Goal: Information Seeking & Learning: Learn about a topic

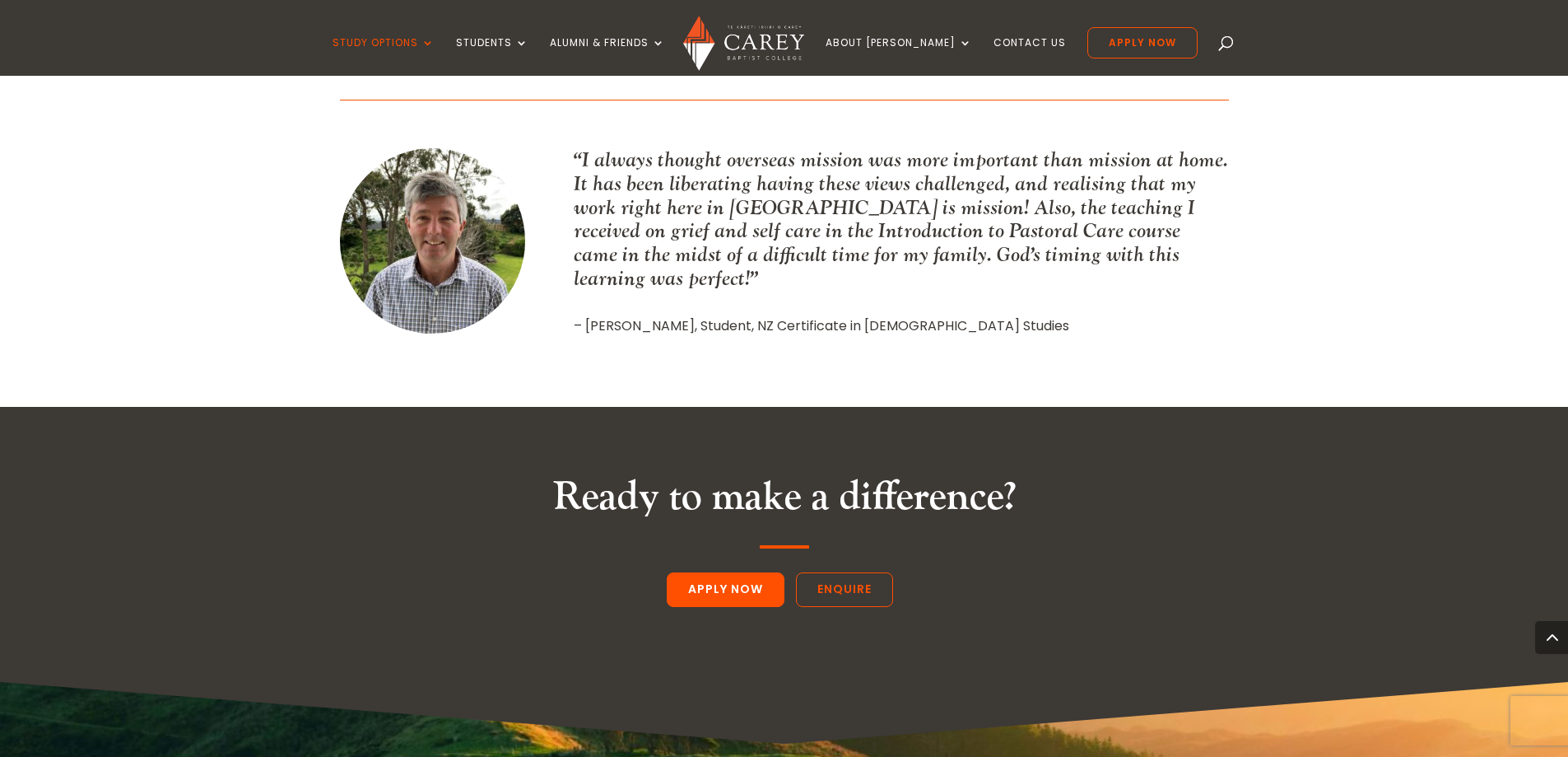
scroll to position [2059, 0]
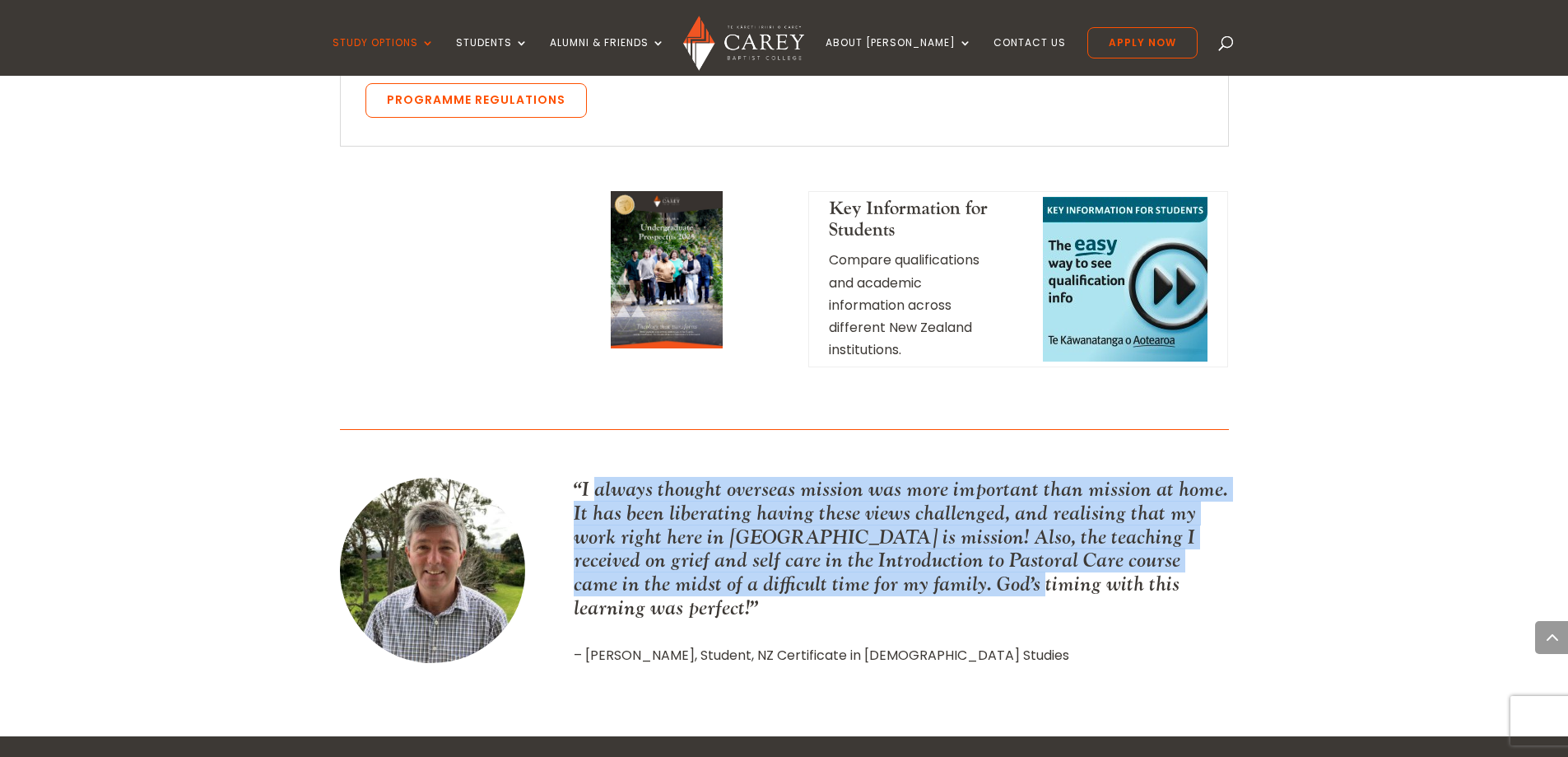
drag, startPoint x: 592, startPoint y: 319, endPoint x: 994, endPoint y: 407, distance: 411.5
click at [994, 478] on p "“I always thought overseas mission was more important than mission at home. It …" at bounding box center [901, 549] width 654 height 142
drag, startPoint x: 994, startPoint y: 407, endPoint x: 551, endPoint y: 312, distance: 453.1
click at [551, 453] on div "“I always thought overseas mission was more important than mission at home. It …" at bounding box center [784, 572] width 889 height 239
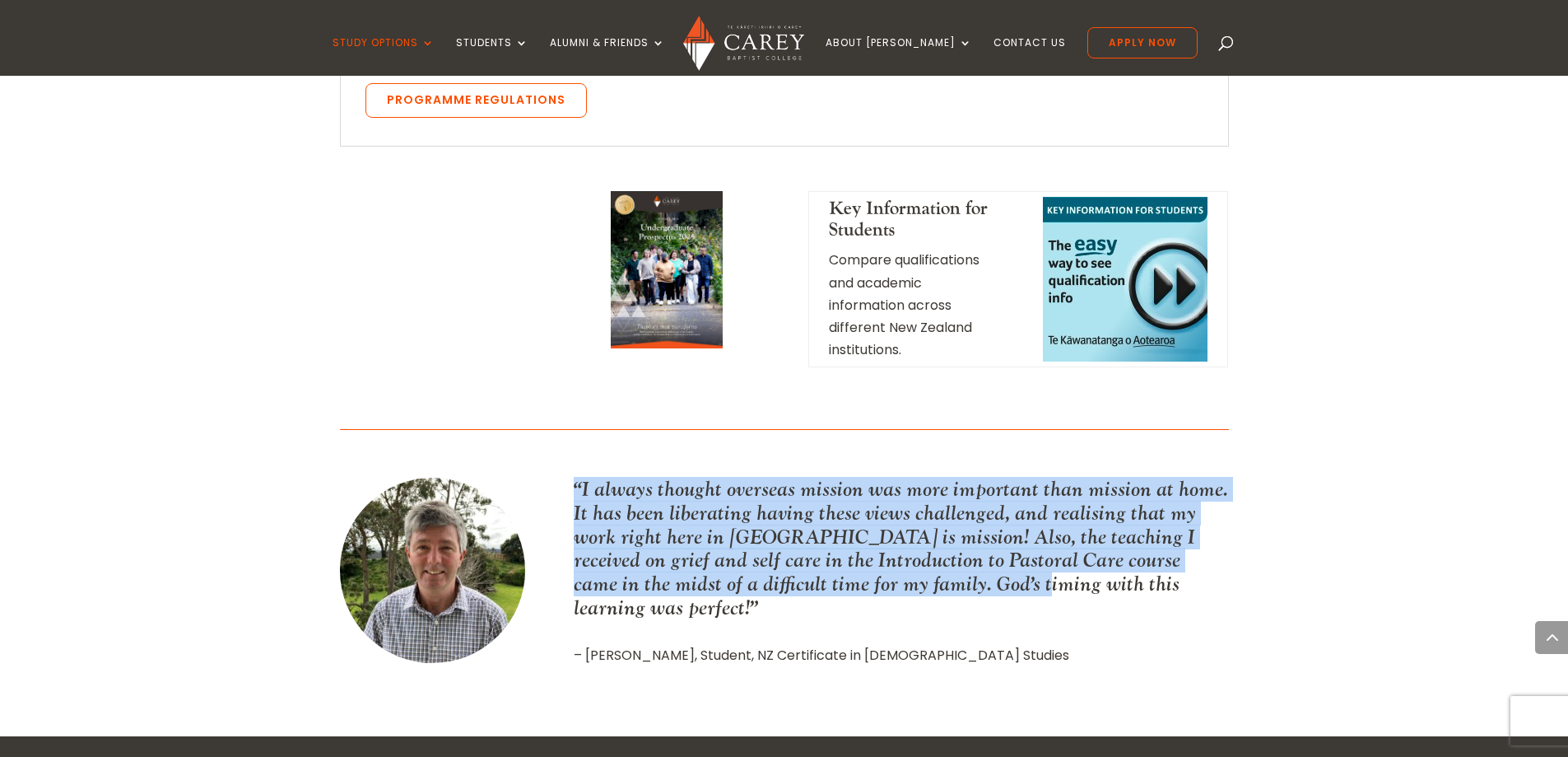
click at [551, 453] on div "“I always thought overseas mission was more important than mission at home. It …" at bounding box center [784, 572] width 889 height 239
drag, startPoint x: 551, startPoint y: 312, endPoint x: 940, endPoint y: 414, distance: 402.2
click at [940, 453] on div "“I always thought overseas mission was more important than mission at home. It …" at bounding box center [784, 572] width 889 height 239
click at [940, 478] on p "“I always thought overseas mission was more important than mission at home. It …" at bounding box center [901, 549] width 654 height 142
drag, startPoint x: 940, startPoint y: 414, endPoint x: 537, endPoint y: 301, distance: 418.5
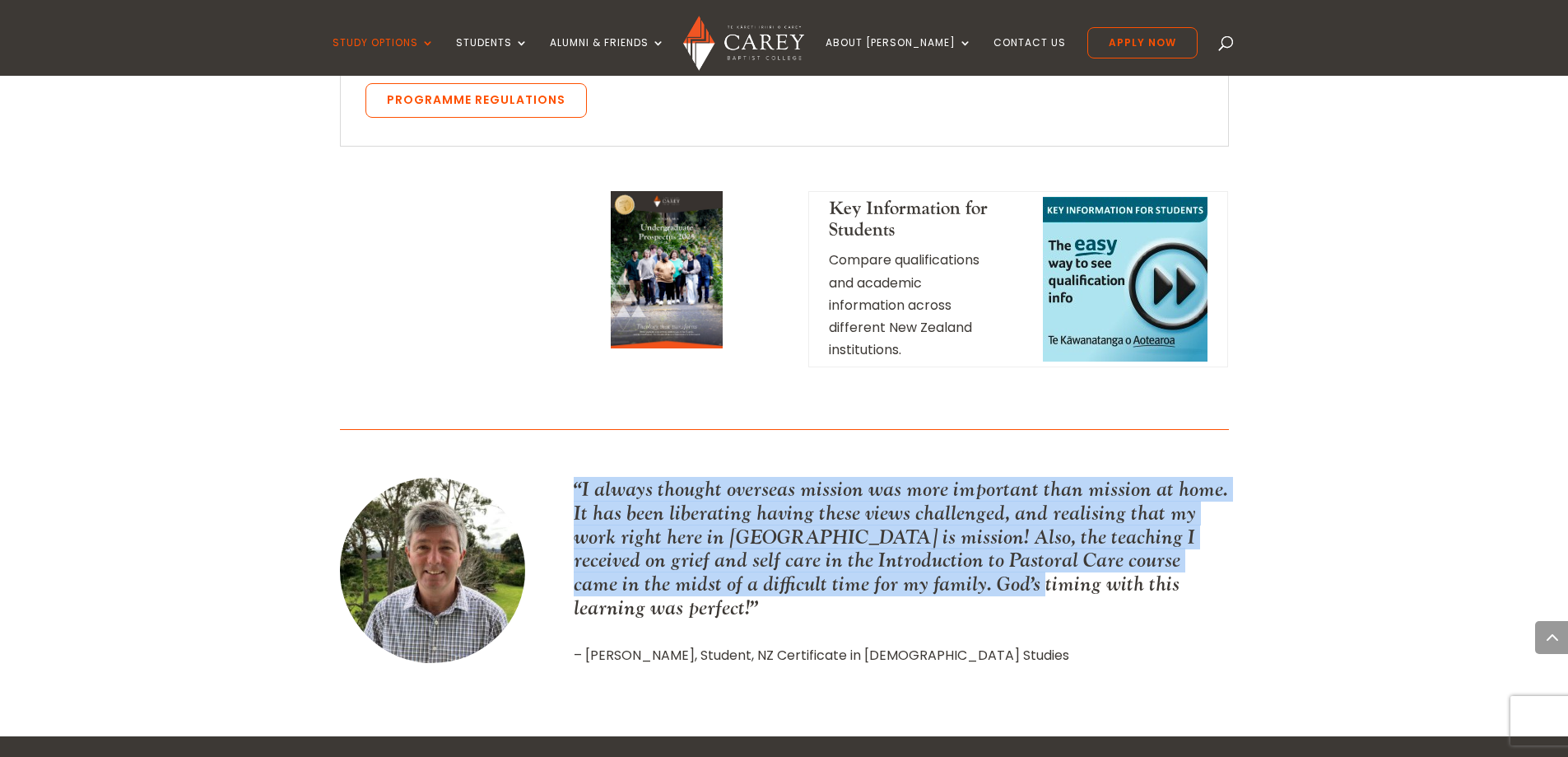
click at [537, 453] on div "“I always thought overseas mission was more important than mission at home. It …" at bounding box center [784, 572] width 889 height 239
drag, startPoint x: 537, startPoint y: 301, endPoint x: 725, endPoint y: 437, distance: 232.0
click at [725, 453] on div "“I always thought overseas mission was more important than mission at home. It …" at bounding box center [784, 572] width 889 height 239
click at [724, 478] on p "“I always thought overseas mission was more important than mission at home. It …" at bounding box center [901, 549] width 654 height 142
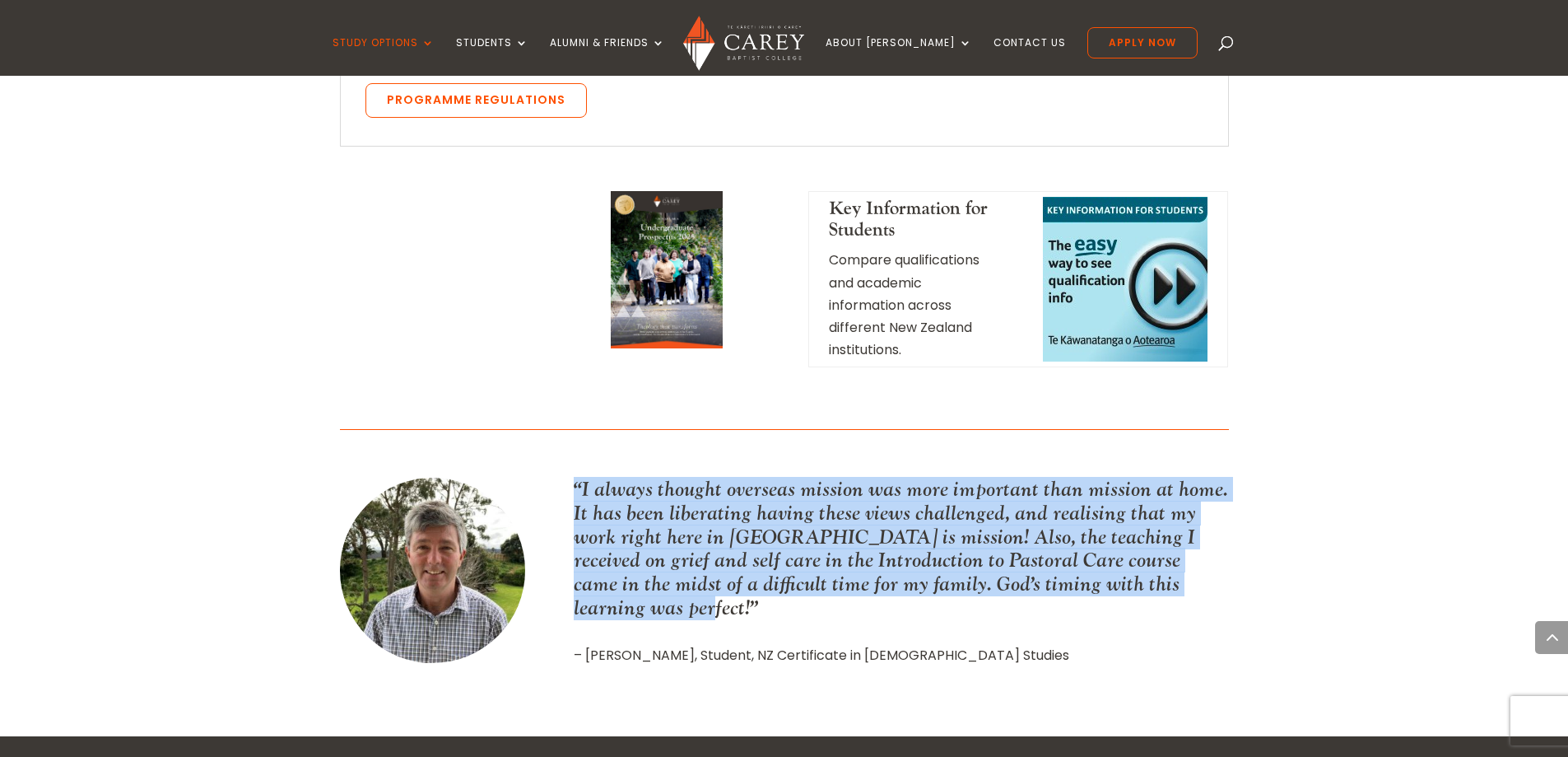
drag, startPoint x: 720, startPoint y: 425, endPoint x: 562, endPoint y: 307, distance: 197.2
click at [562, 453] on div "“I always thought overseas mission was more important than mission at home. It …" at bounding box center [784, 572] width 889 height 239
drag, startPoint x: 562, startPoint y: 307, endPoint x: 687, endPoint y: 426, distance: 172.6
click at [687, 453] on div "“I always thought overseas mission was more important than mission at home. It …" at bounding box center [784, 572] width 889 height 239
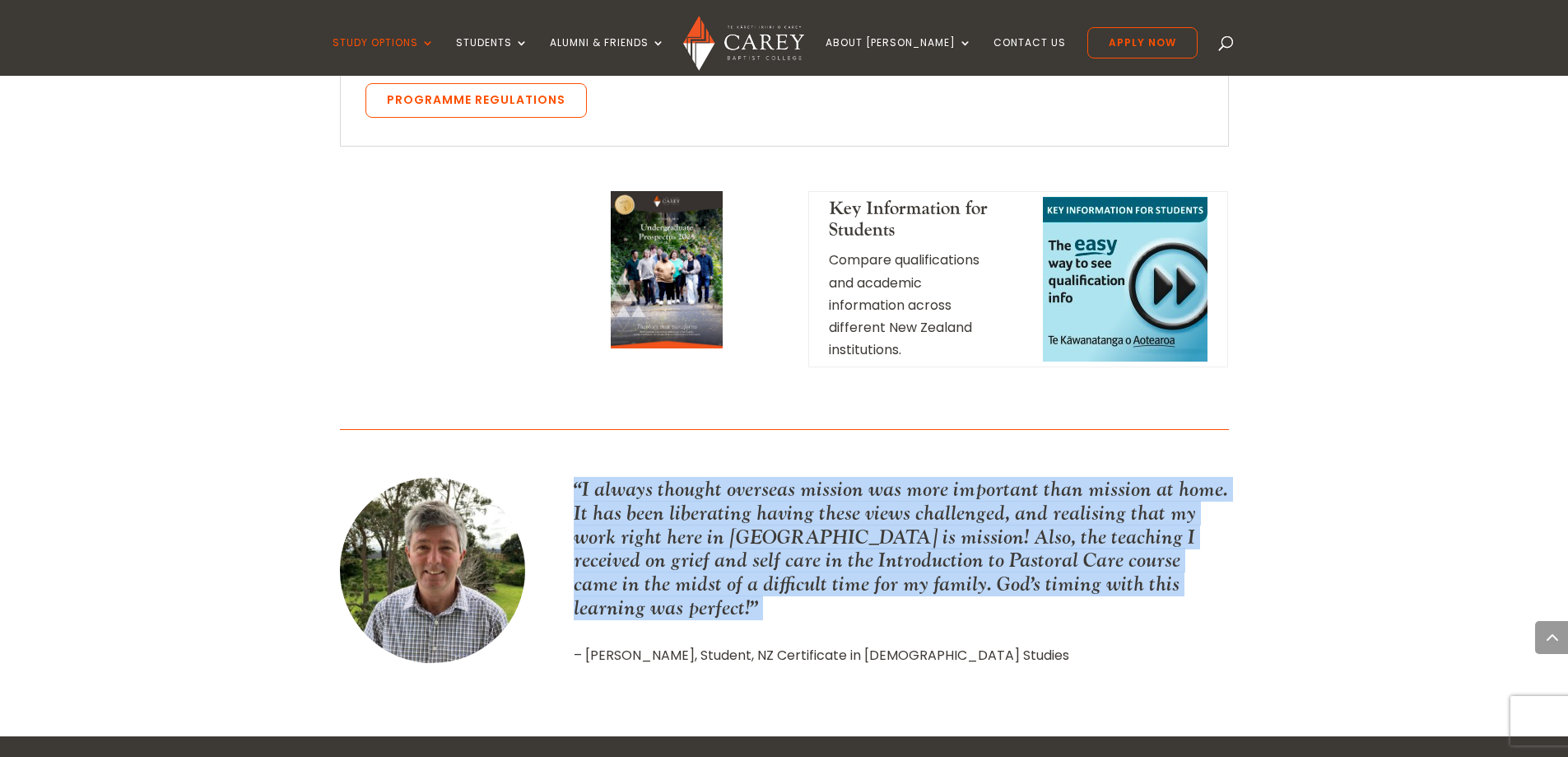
click at [687, 478] on p "“I always thought overseas mission was more important than mission at home. It …" at bounding box center [901, 549] width 654 height 142
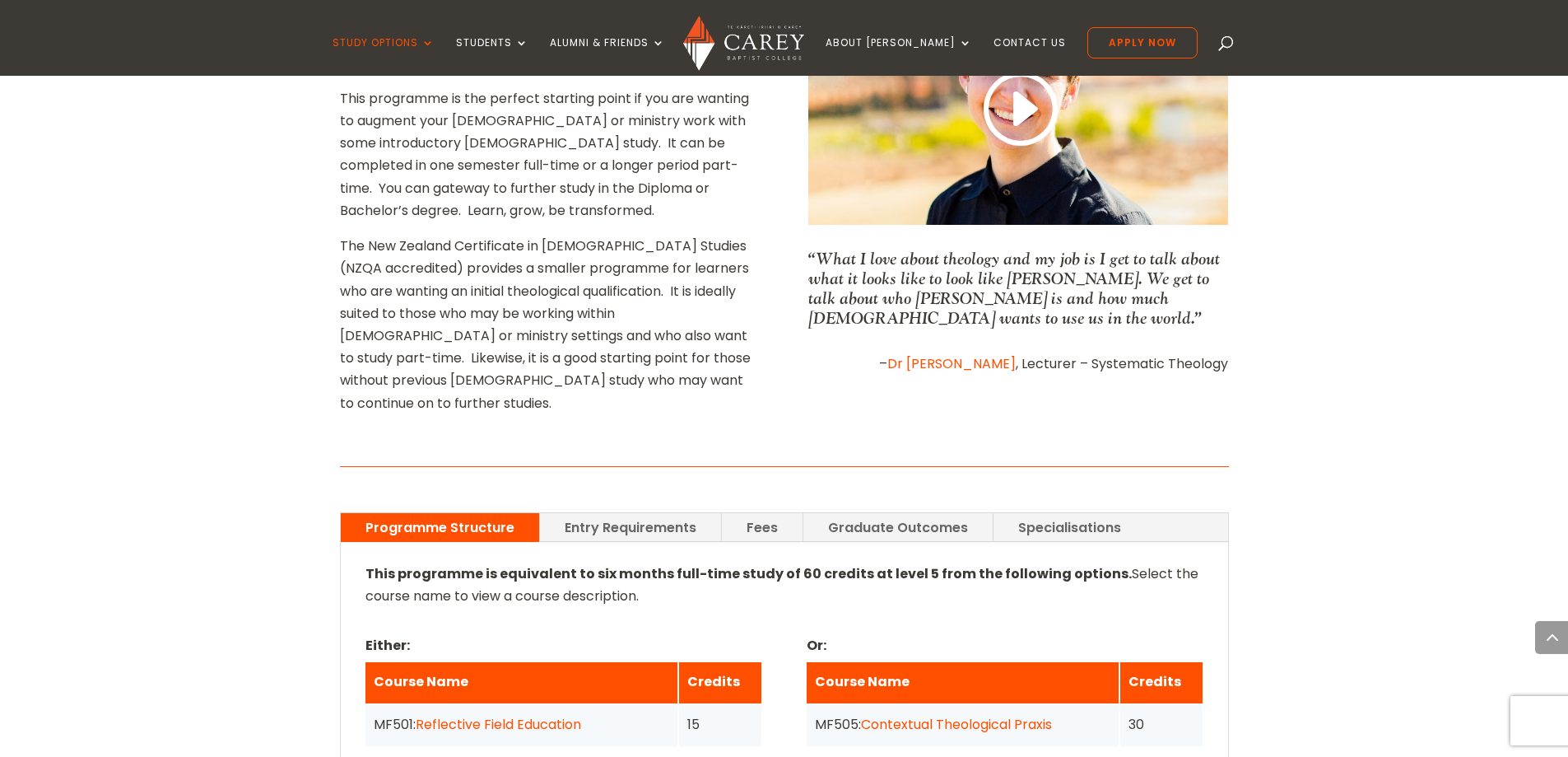
scroll to position [823, 0]
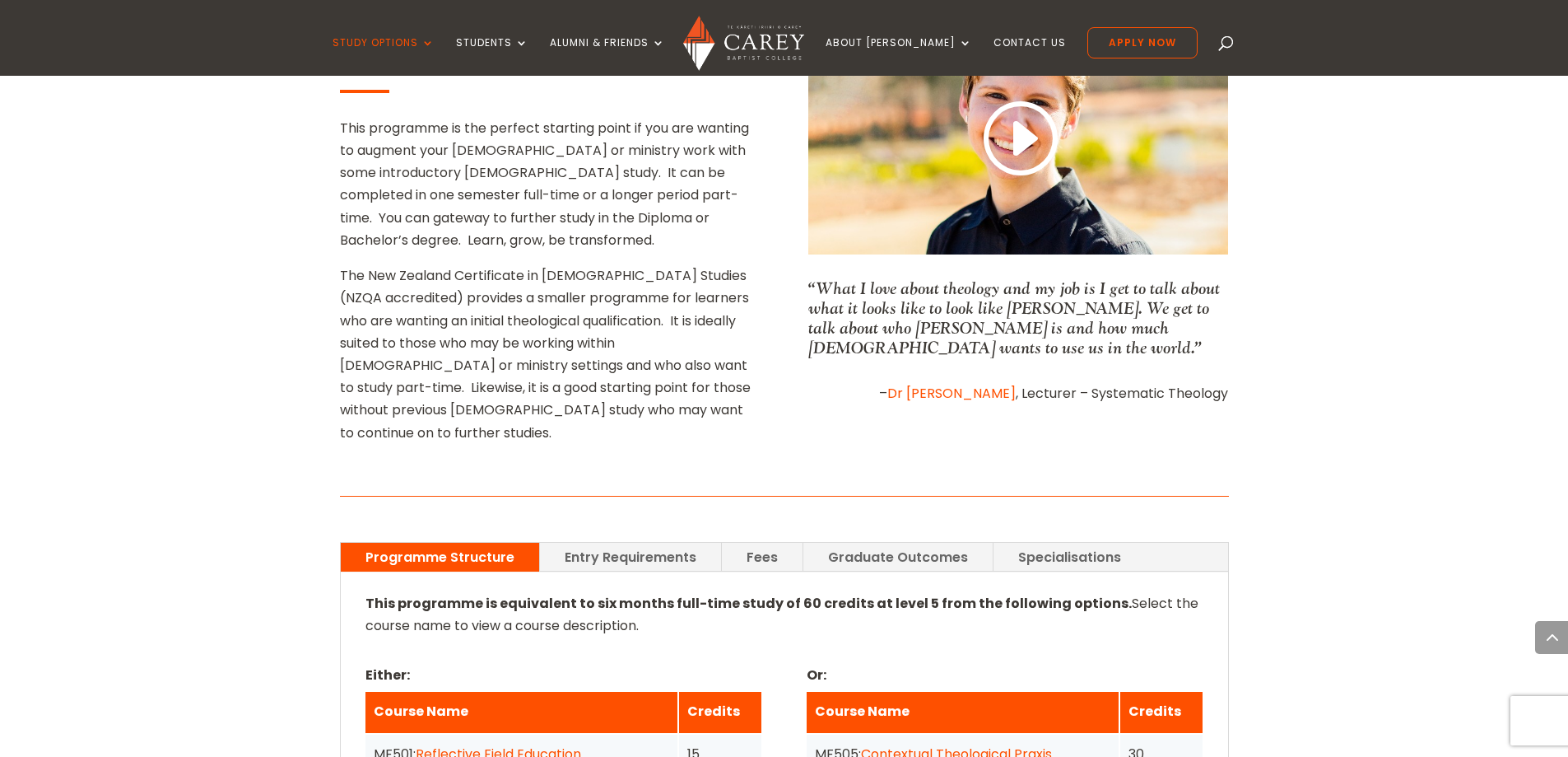
click at [633, 542] on link "Entry Requirements" at bounding box center [630, 556] width 181 height 28
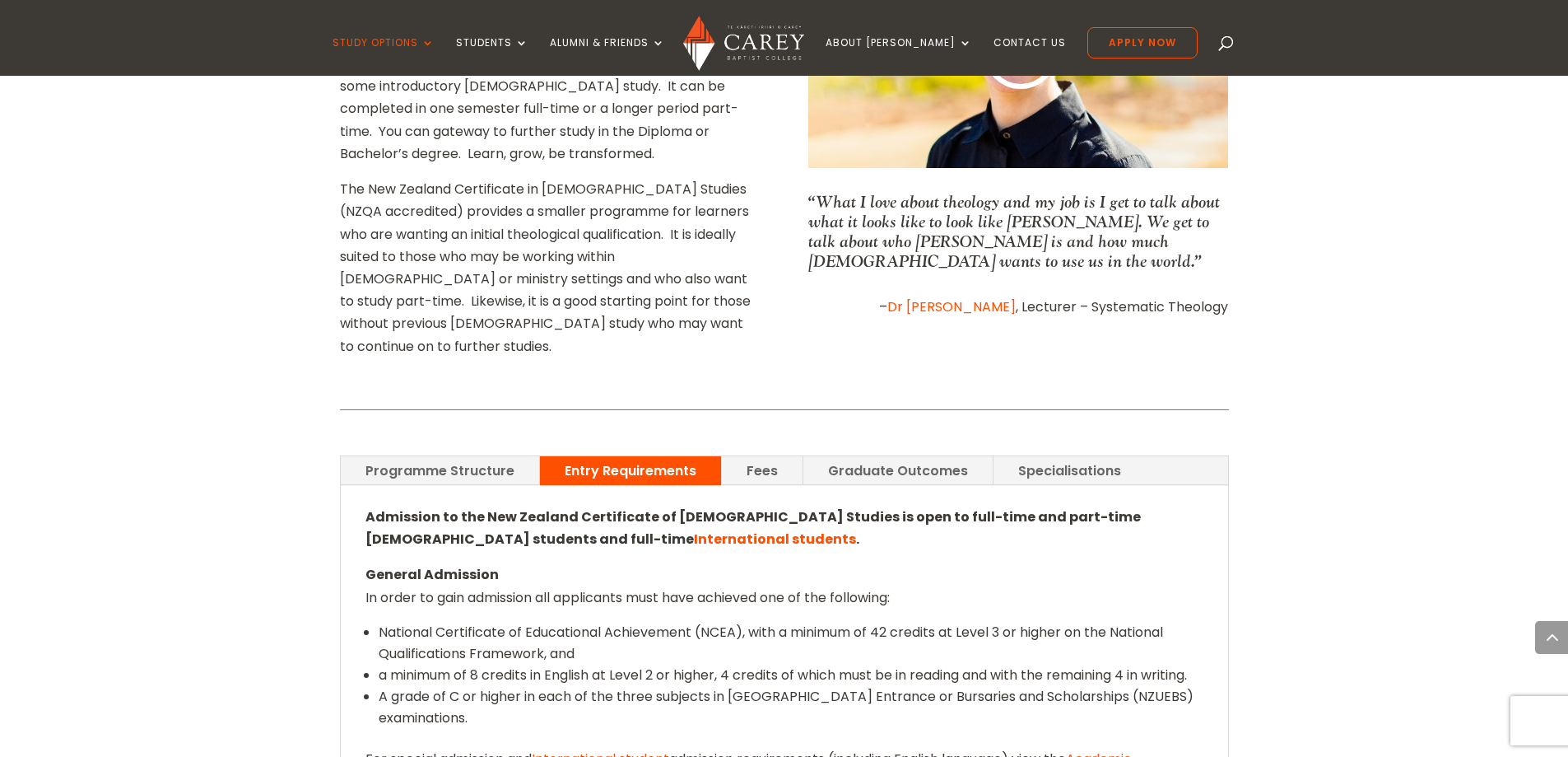
scroll to position [988, 0]
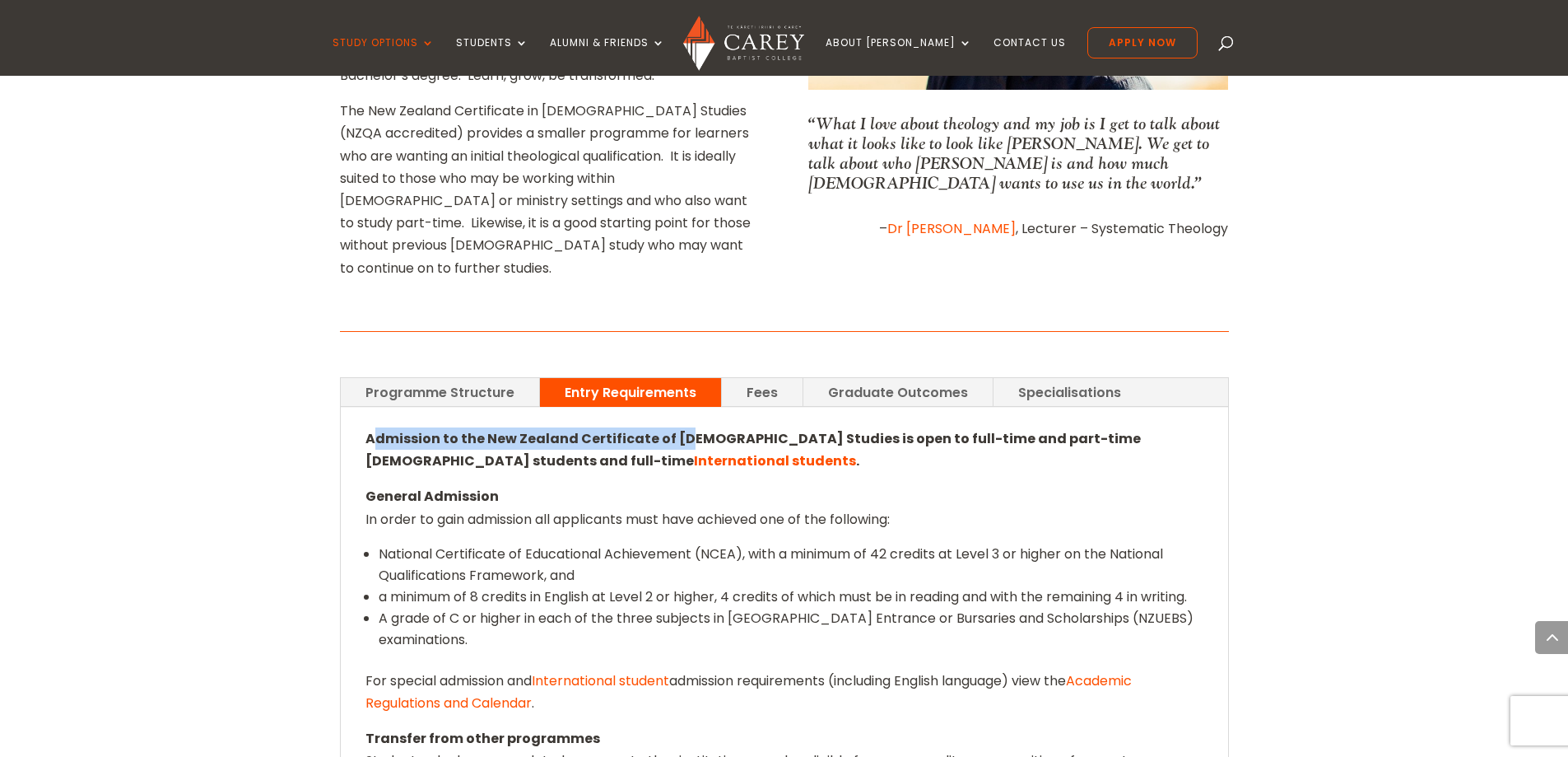
drag, startPoint x: 373, startPoint y: 333, endPoint x: 683, endPoint y: 336, distance: 310.0
click at [683, 429] on strong "Admission to the New Zealand Certificate of [DEMOGRAPHIC_DATA] Studies is open …" at bounding box center [754, 449] width 775 height 41
click at [682, 429] on strong "Admission to the New Zealand Certificate of [DEMOGRAPHIC_DATA] Studies is open …" at bounding box center [754, 449] width 775 height 41
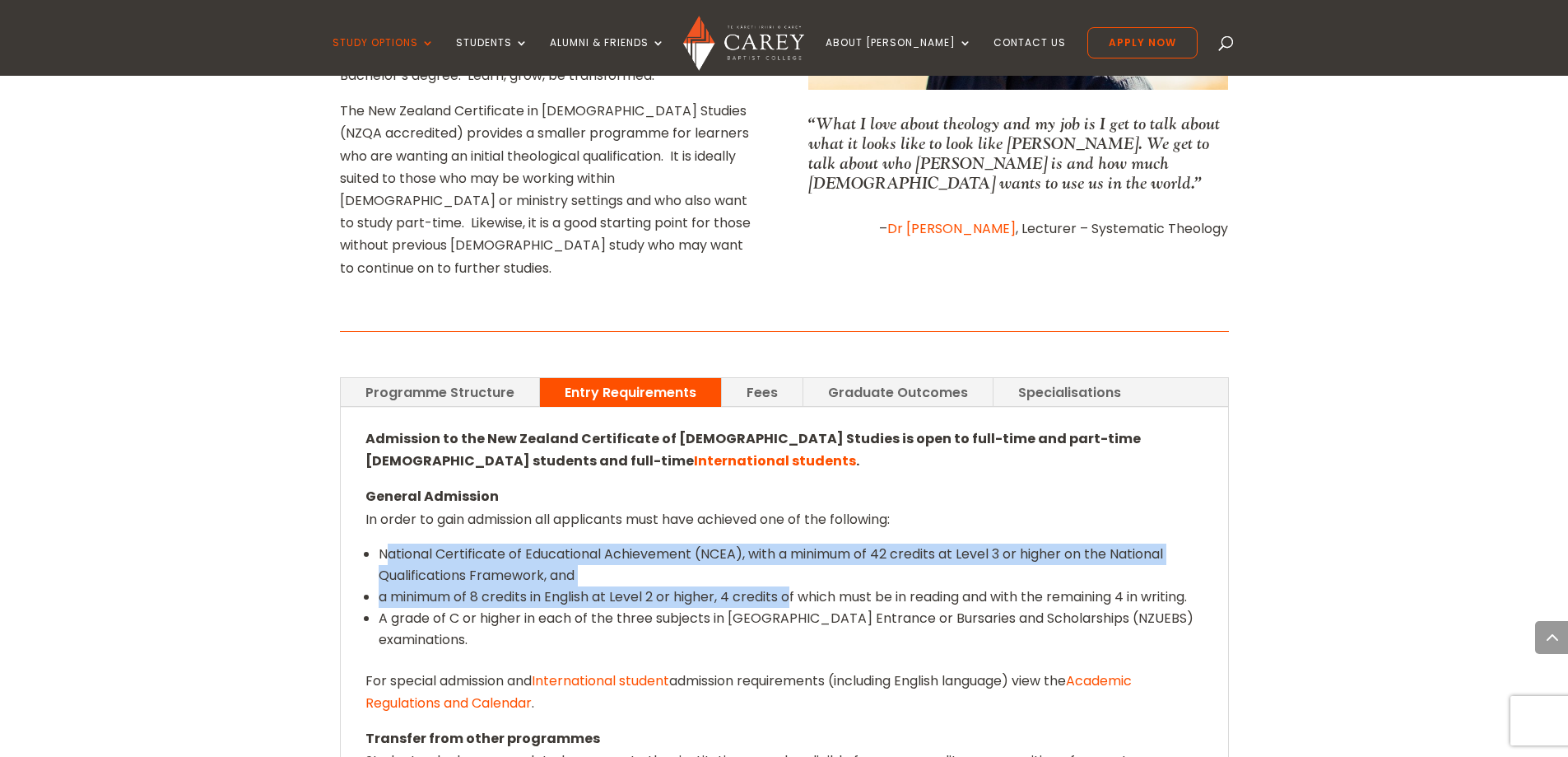
drag, startPoint x: 392, startPoint y: 463, endPoint x: 794, endPoint y: 490, distance: 402.9
click at [794, 543] on ul "National Certificate of Educational Achievement (NCEA), with a minimum of 42 cr…" at bounding box center [784, 606] width 838 height 126
click at [794, 587] on li "a minimum of 8 credits in English at Level 2 or higher, 4 credits of which must…" at bounding box center [790, 597] width 825 height 22
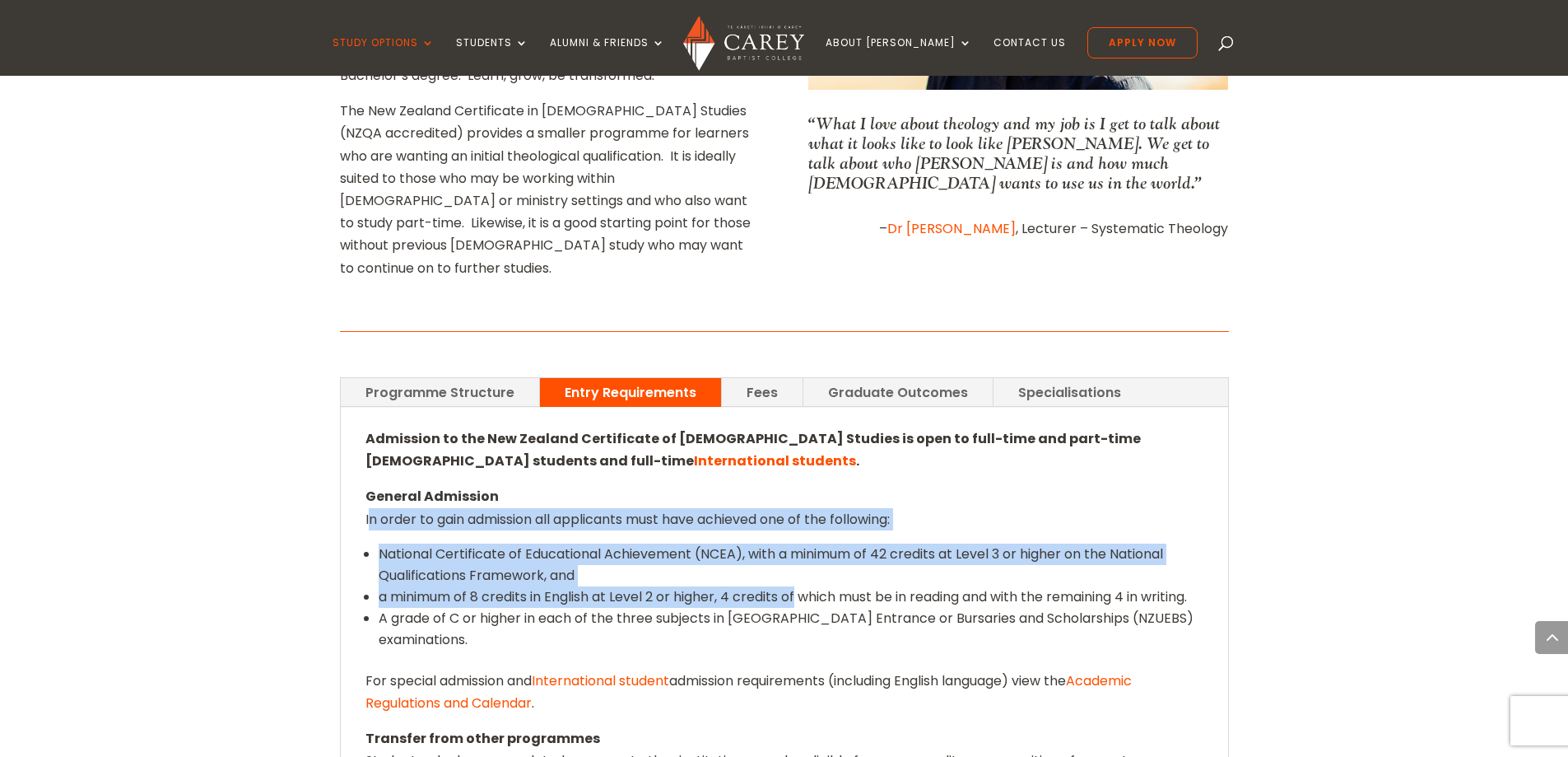
drag, startPoint x: 745, startPoint y: 498, endPoint x: 370, endPoint y: 441, distance: 379.3
click at [370, 441] on div "Admission to the New Zealand Certificate of [DEMOGRAPHIC_DATA] Studies is open …" at bounding box center [784, 610] width 838 height 367
click at [370, 485] on p "General Admission In order to gain admission all applicants must have achieved …" at bounding box center [784, 513] width 838 height 58
drag, startPoint x: 378, startPoint y: 450, endPoint x: 875, endPoint y: 551, distance: 507.2
click at [875, 551] on ul "National Certificate of Educational Achievement (NCEA), with a minimum of 42 cr…" at bounding box center [784, 606] width 838 height 126
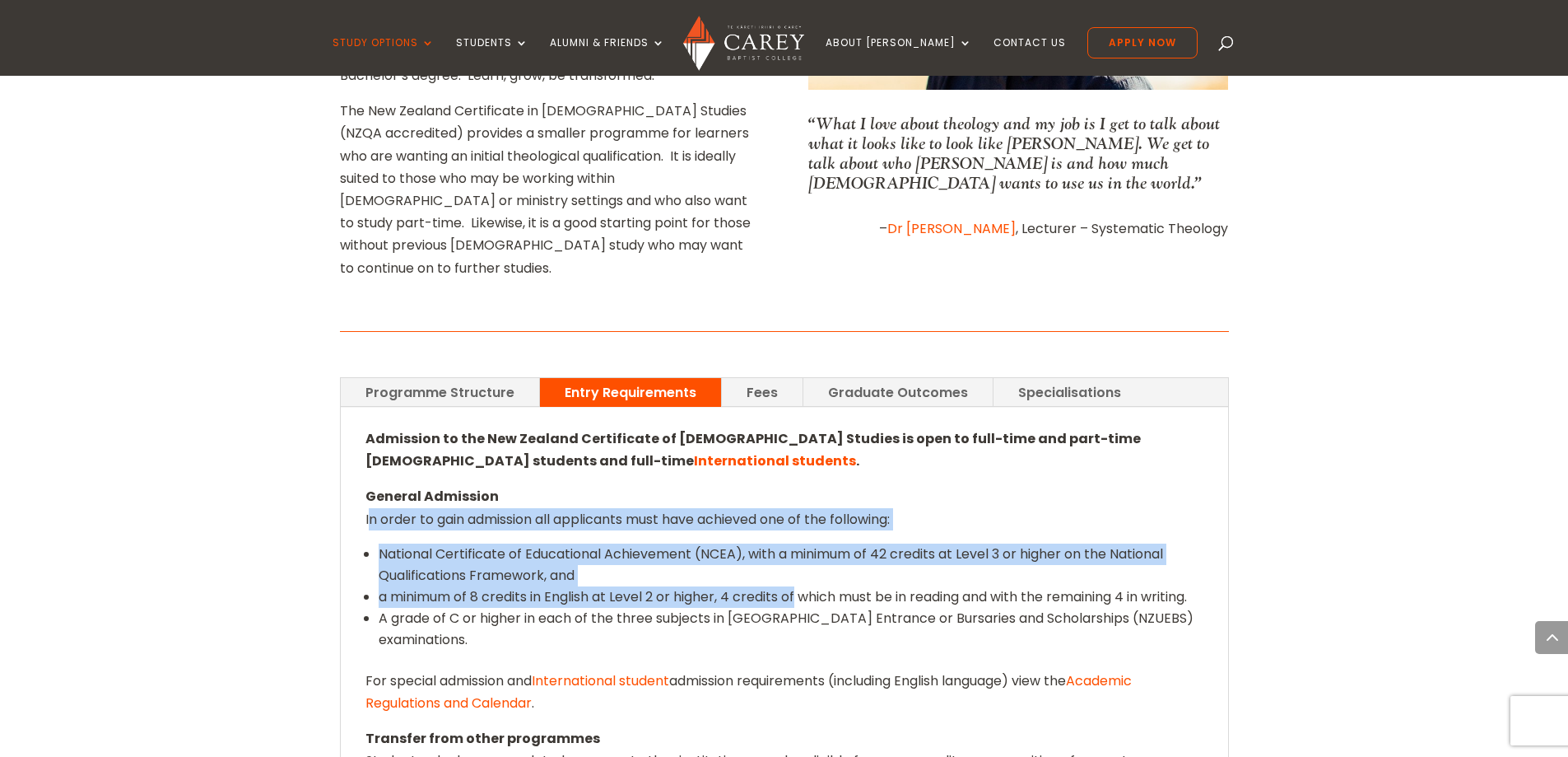
click at [875, 607] on li "A grade of C or higher in each of the three subjects in [GEOGRAPHIC_DATA] Entra…" at bounding box center [790, 628] width 825 height 43
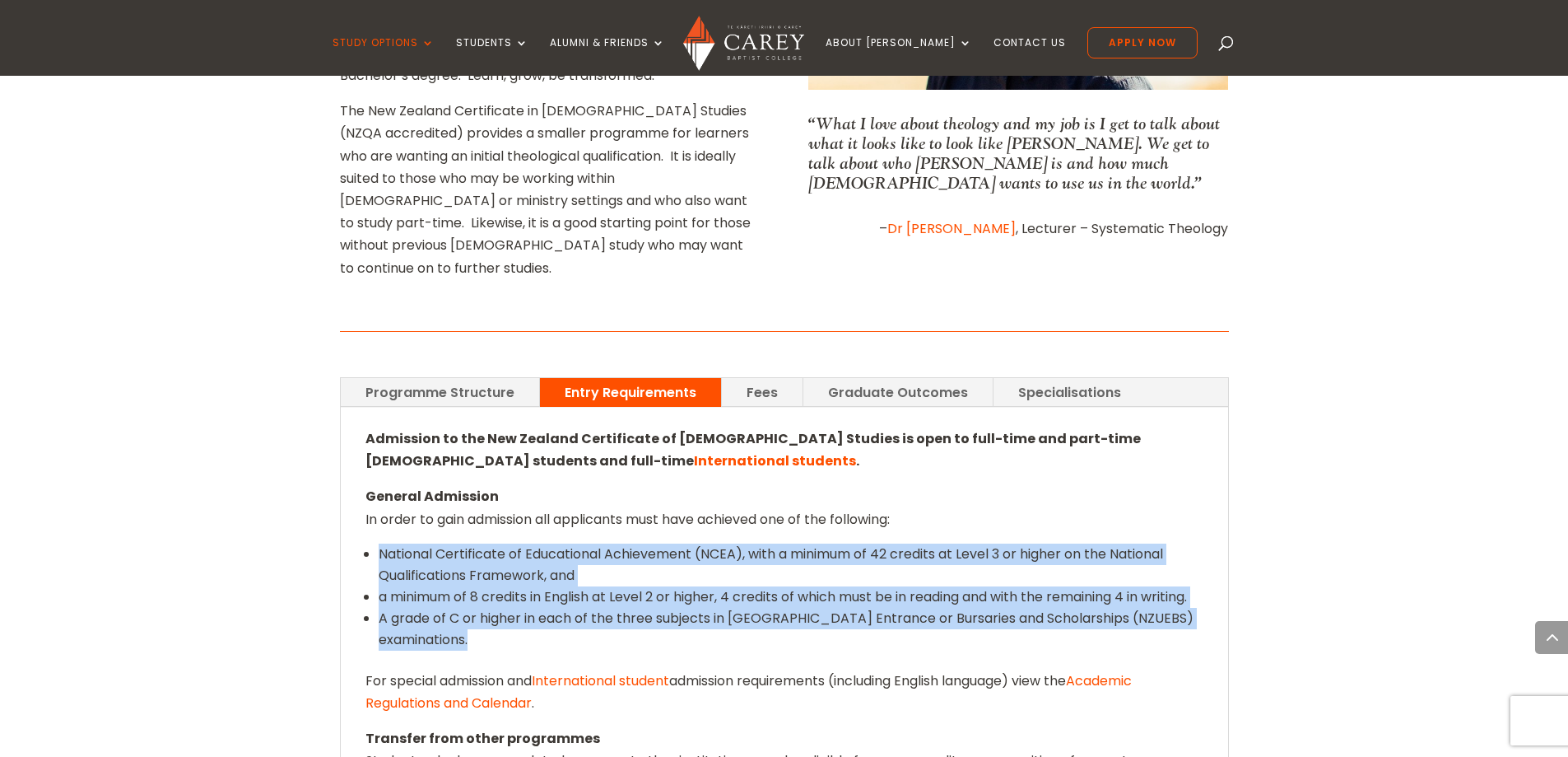
drag, startPoint x: 875, startPoint y: 551, endPoint x: 377, endPoint y: 451, distance: 507.9
click at [377, 543] on ul "National Certificate of Educational Achievement (NCEA), with a minimum of 42 cr…" at bounding box center [784, 606] width 838 height 126
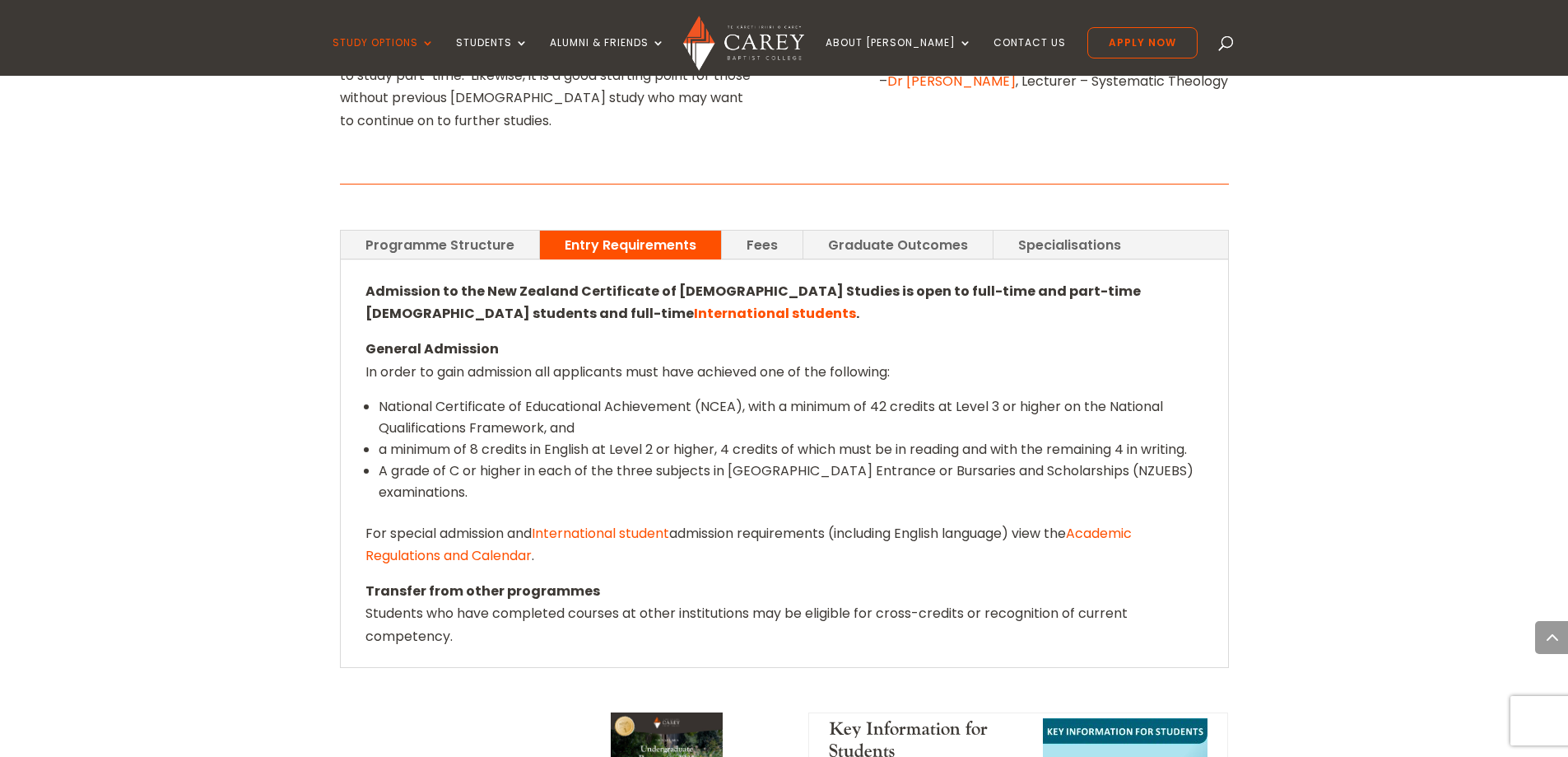
scroll to position [1153, 0]
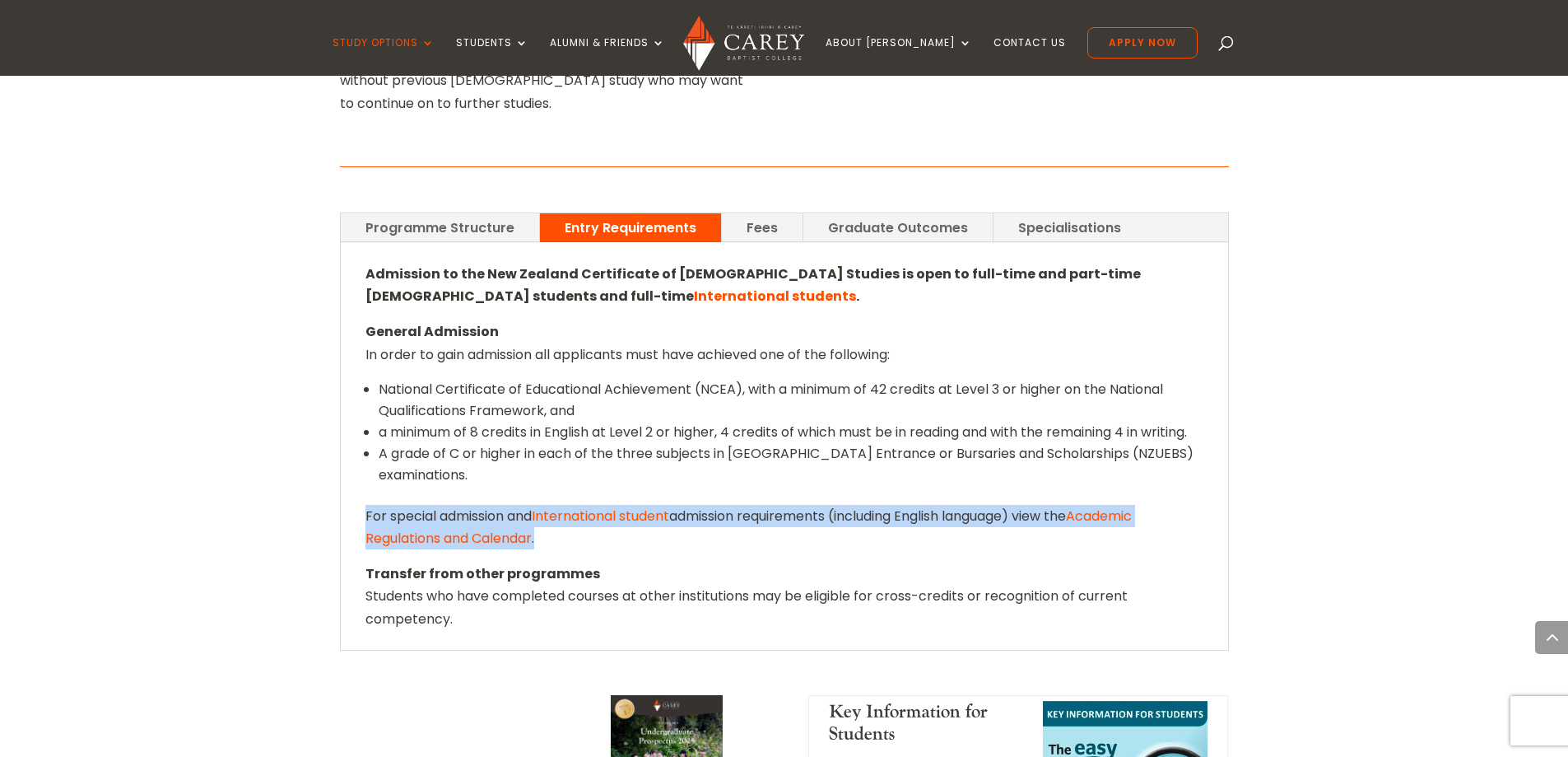
drag, startPoint x: 363, startPoint y: 434, endPoint x: 868, endPoint y: 470, distance: 506.3
click at [868, 470] on div "Admission to the New Zealand Certificate of [DEMOGRAPHIC_DATA] Studies is open …" at bounding box center [784, 446] width 887 height 407
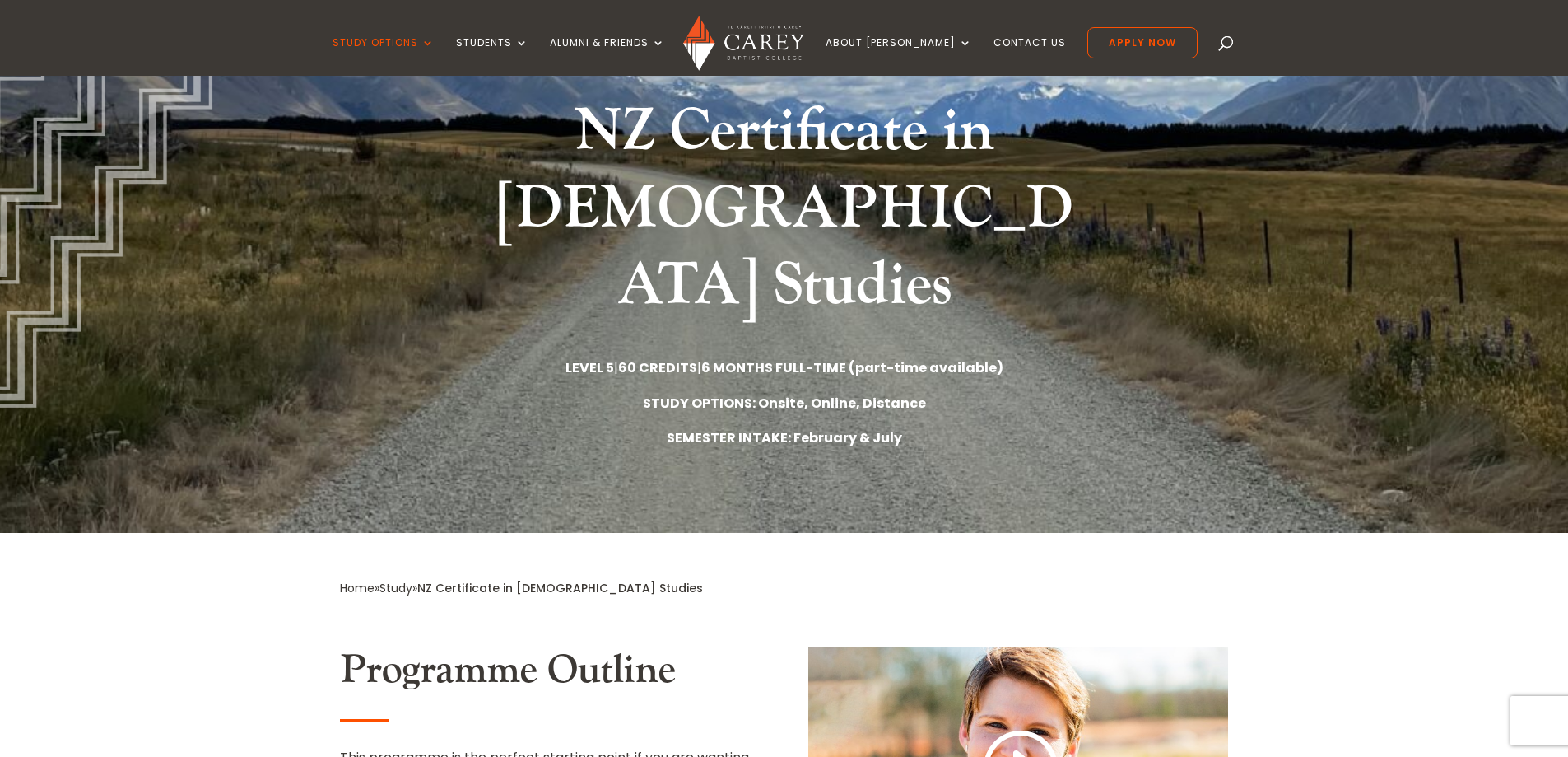
scroll to position [165, 0]
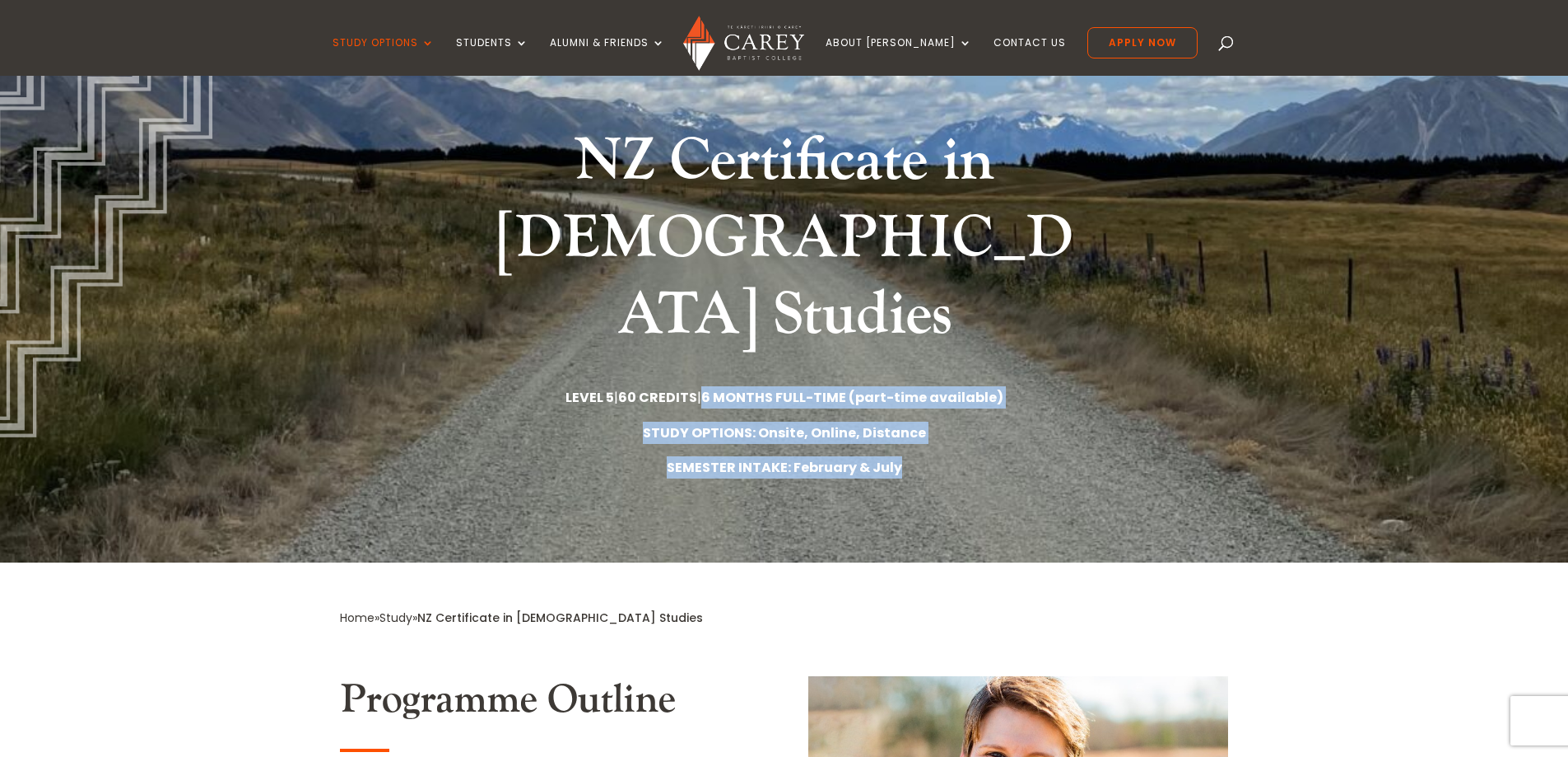
drag, startPoint x: 727, startPoint y: 310, endPoint x: 1001, endPoint y: 404, distance: 289.7
click at [1001, 404] on div "NZ Certificate in [DEMOGRAPHIC_DATA] Studies LEVEL 5 | 60 CREDITS | 6 MONTHS FU…" at bounding box center [784, 307] width 889 height 368
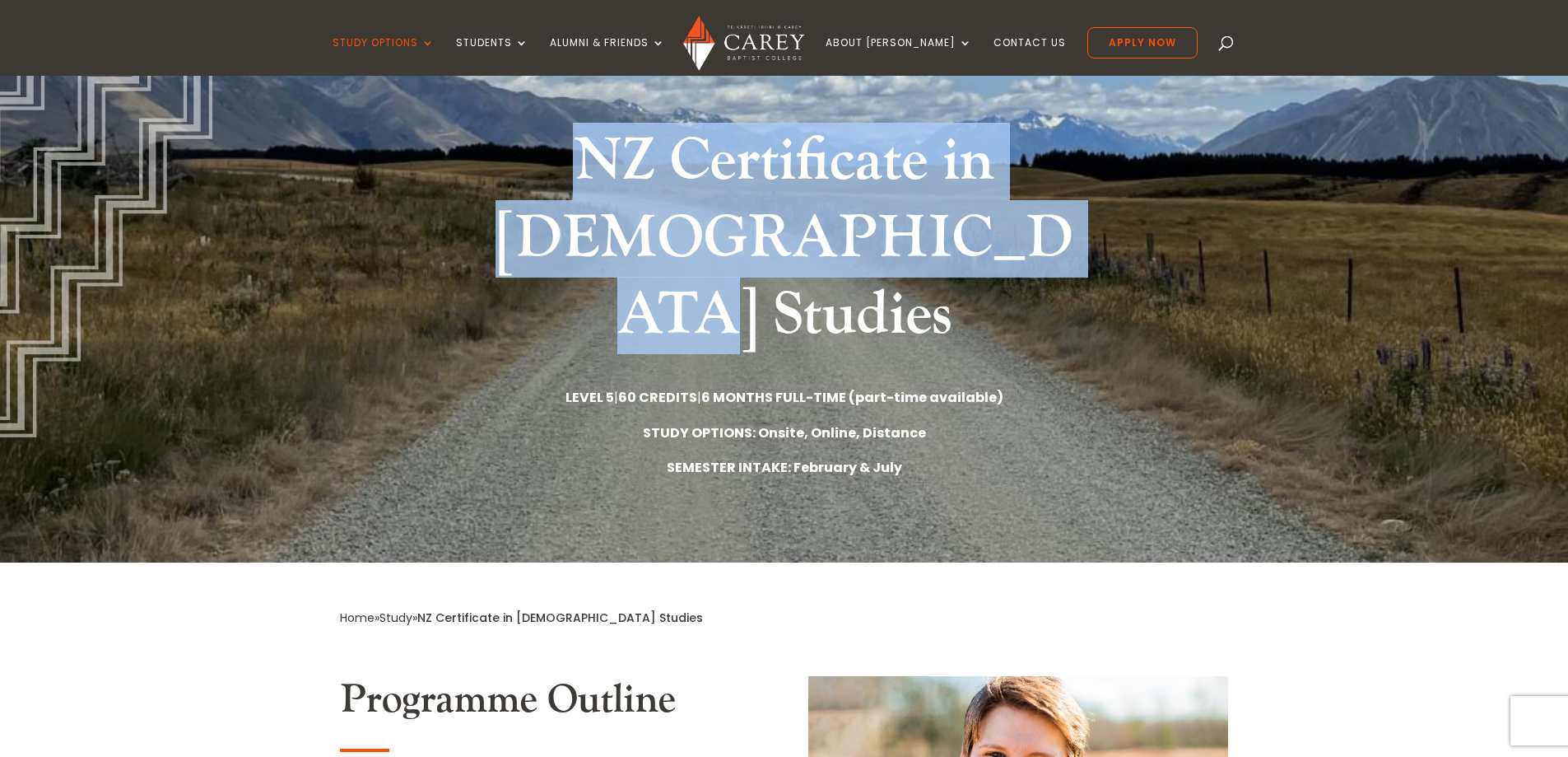
drag, startPoint x: 997, startPoint y: 246, endPoint x: 570, endPoint y: 138, distance: 440.4
click at [570, 138] on h1 "NZ Certificate in [DEMOGRAPHIC_DATA] Studies" at bounding box center [784, 242] width 617 height 240
click at [705, 166] on h1 "NZ Certificate in [DEMOGRAPHIC_DATA] Studies" at bounding box center [784, 242] width 617 height 240
drag, startPoint x: 672, startPoint y: 160, endPoint x: 1027, endPoint y: 248, distance: 365.7
click at [1027, 248] on h1 "NZ Certificate in [DEMOGRAPHIC_DATA] Studies" at bounding box center [784, 242] width 617 height 240
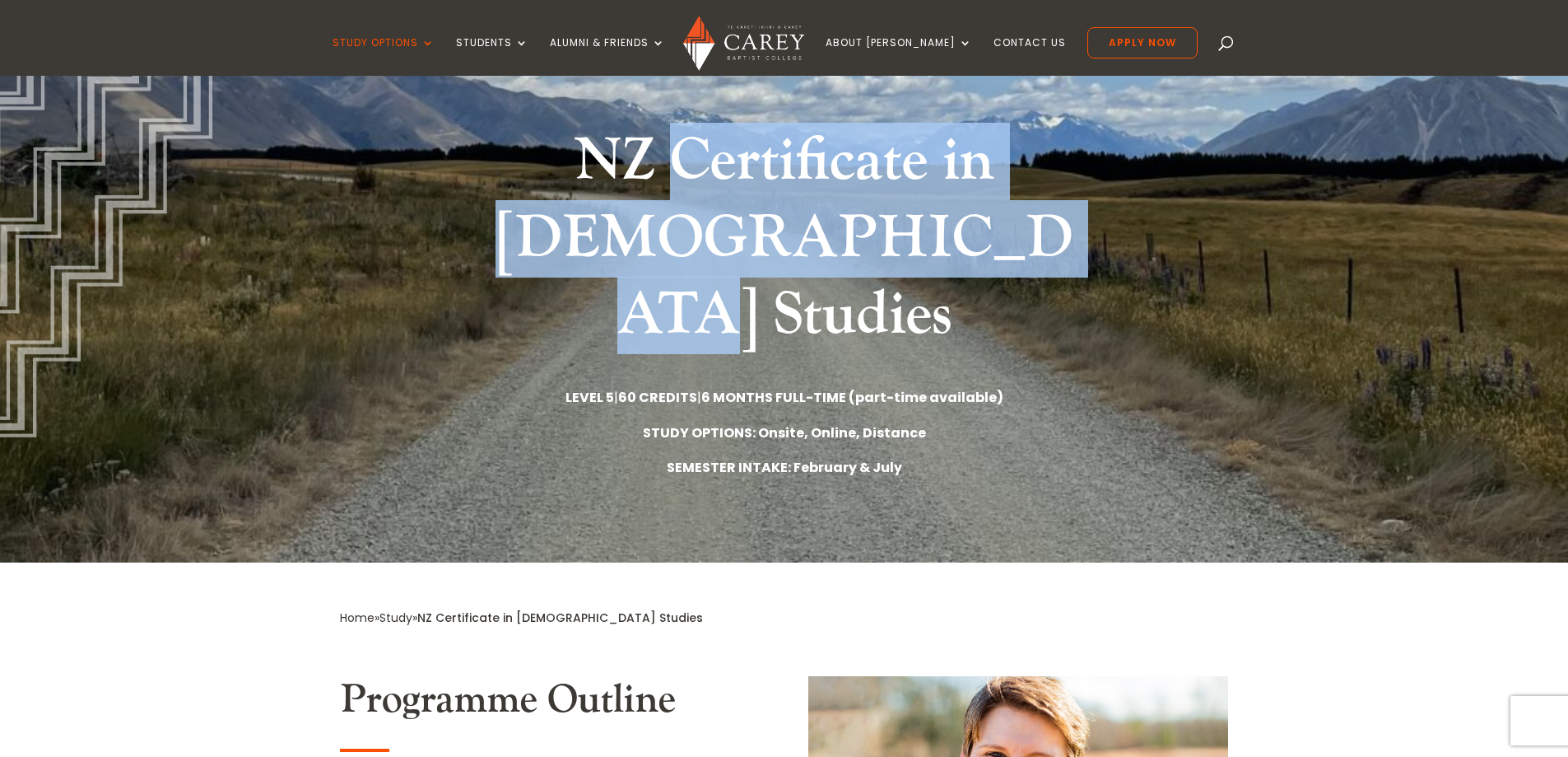
copy h1 "Certificate in [DEMOGRAPHIC_DATA] Studies"
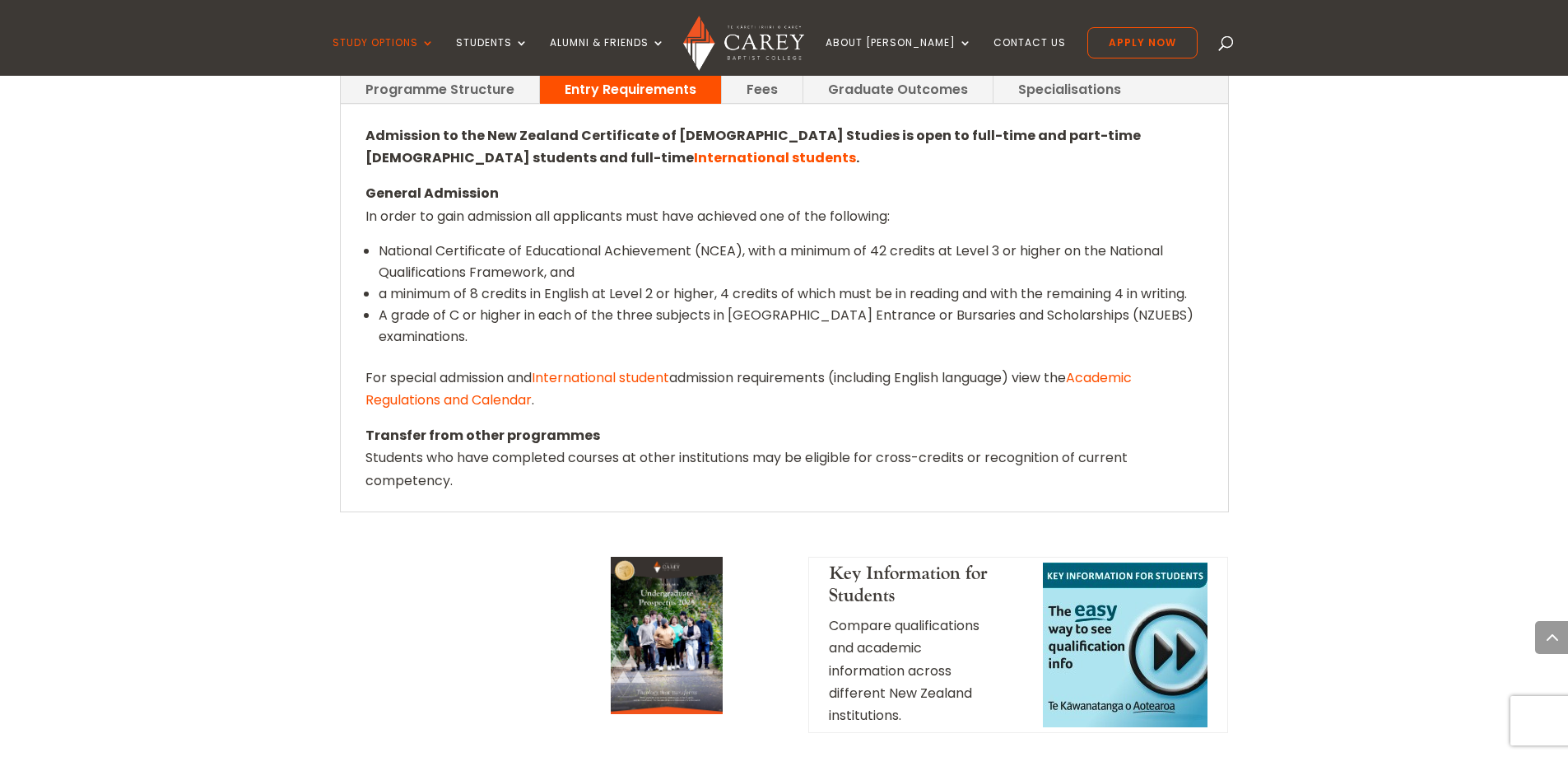
scroll to position [1153, 0]
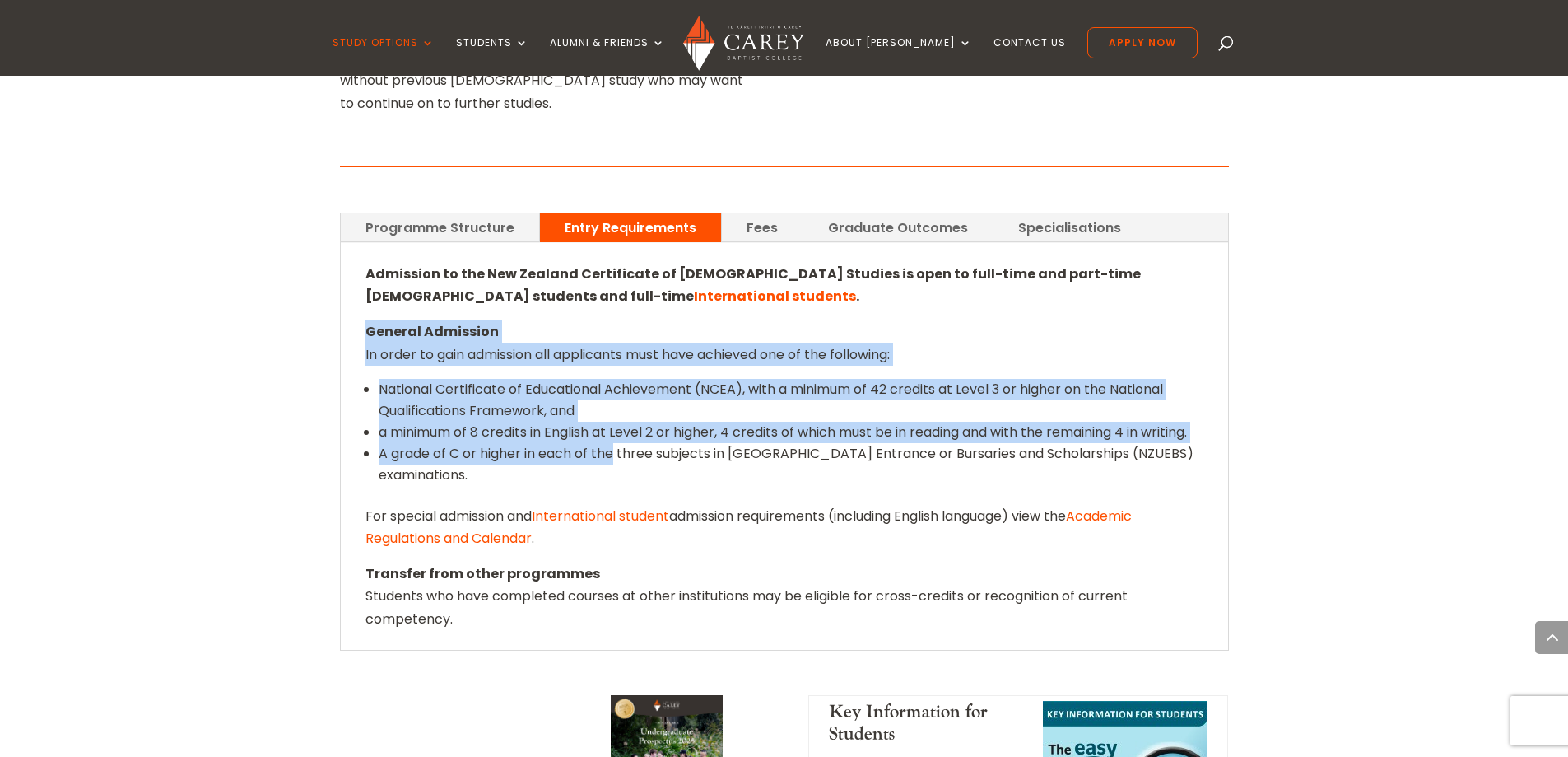
drag, startPoint x: 367, startPoint y: 232, endPoint x: 612, endPoint y: 364, distance: 278.3
click at [612, 364] on div "Admission to the New Zealand Certificate of [DEMOGRAPHIC_DATA] Studies is open …" at bounding box center [784, 445] width 838 height 367
click at [612, 443] on li "A grade of C or higher in each of the three subjects in [GEOGRAPHIC_DATA] Entra…" at bounding box center [790, 464] width 825 height 43
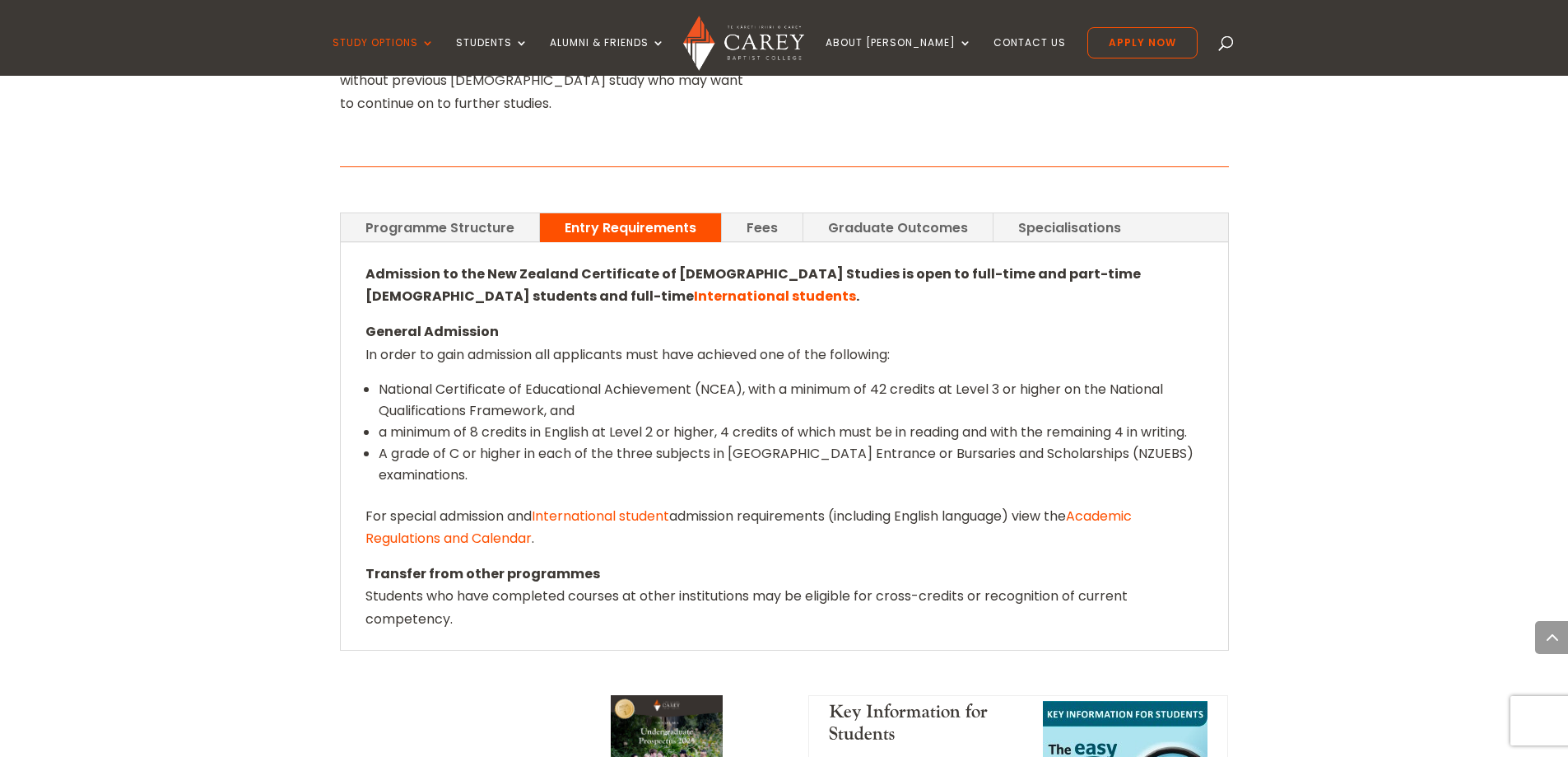
drag, startPoint x: 550, startPoint y: 394, endPoint x: 353, endPoint y: 250, distance: 244.0
click at [353, 250] on div "Admission to the New Zealand Certificate of [DEMOGRAPHIC_DATA] Studies is open …" at bounding box center [784, 446] width 887 height 407
copy div "In order to gain admission all applicants must have achieved one of the followi…"
click at [543, 378] on li "National Certificate of Educational Achievement (NCEA), with a minimum of 42 cr…" at bounding box center [790, 399] width 825 height 43
